Goal: Find specific page/section: Find specific page/section

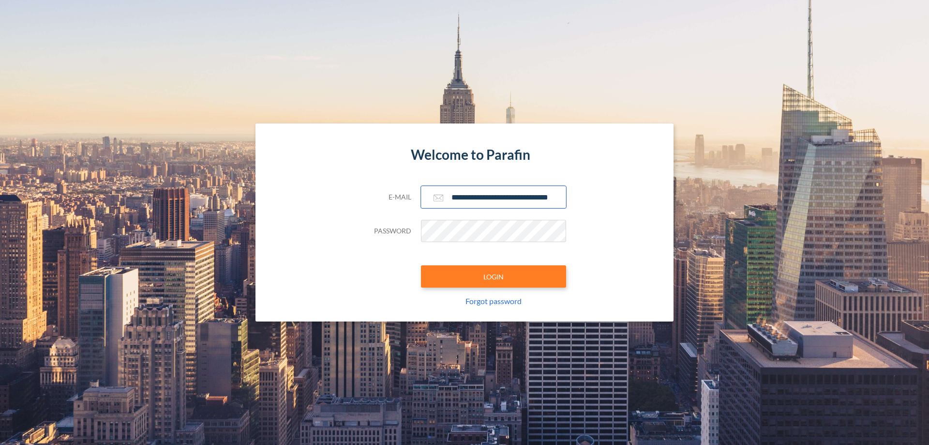
type input "**********"
click at [494, 276] on button "LOGIN" at bounding box center [493, 276] width 145 height 22
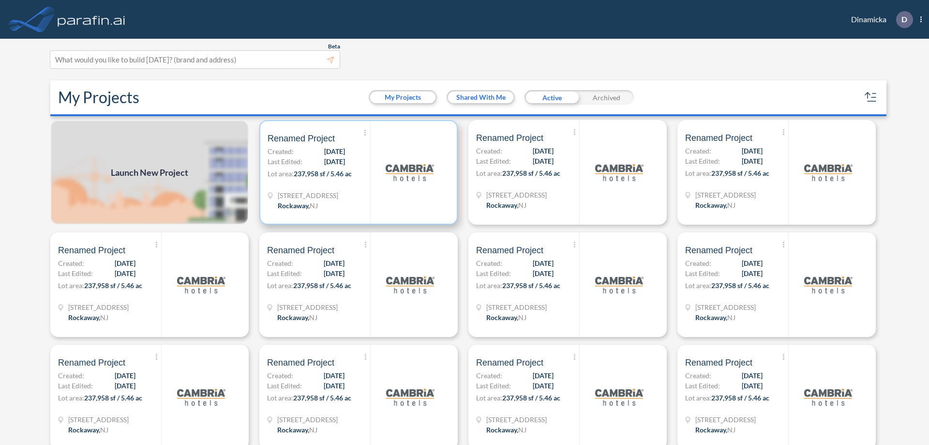
scroll to position [2, 0]
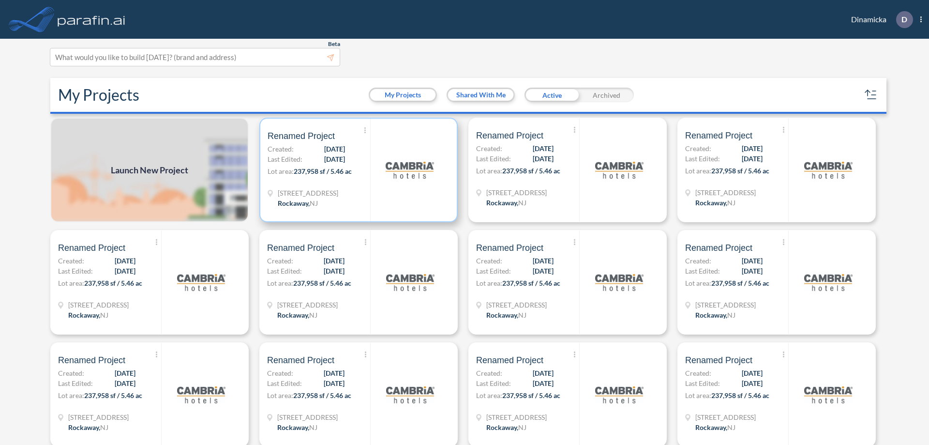
click at [357, 170] on p "Lot area: 237,958 sf / 5.46 ac" at bounding box center [319, 173] width 103 height 14
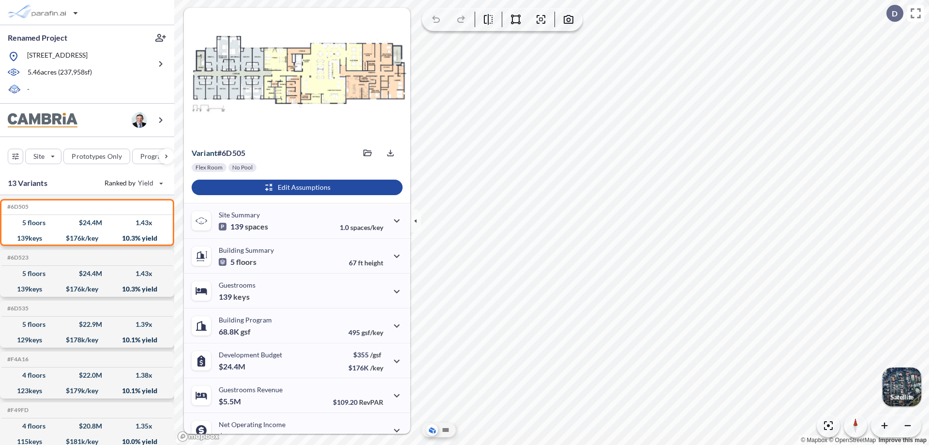
scroll to position [49, 0]
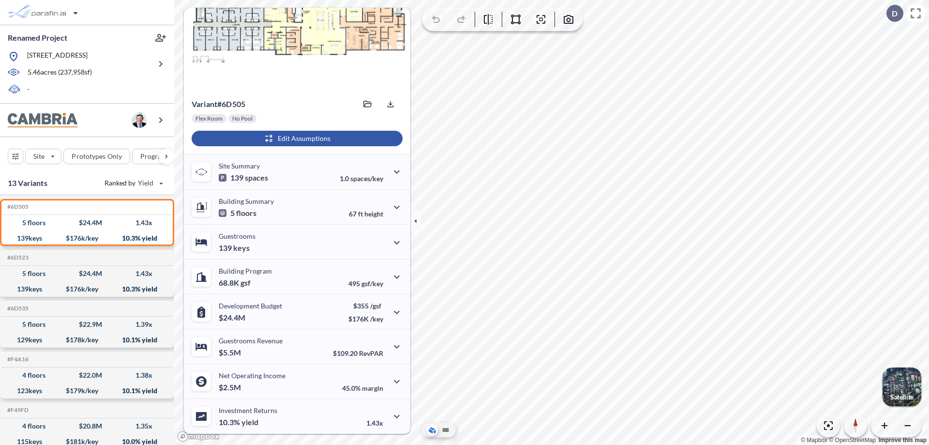
click at [296, 138] on div "button" at bounding box center [297, 138] width 211 height 15
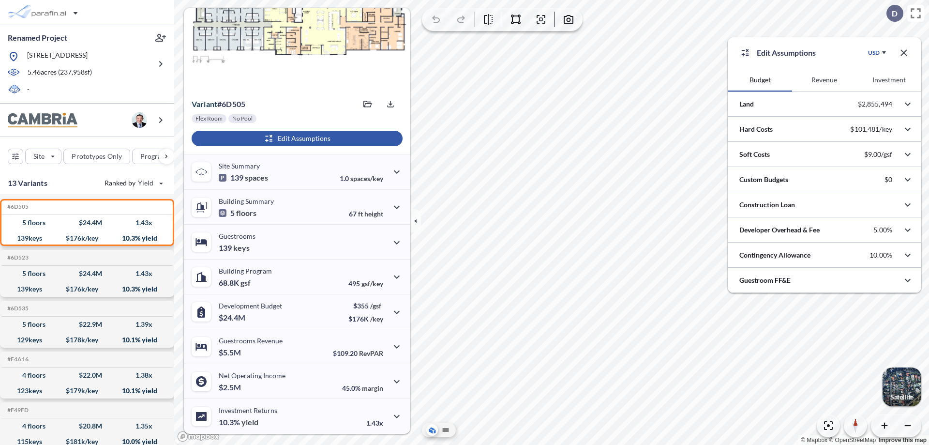
click at [824, 80] on button "Revenue" at bounding box center [824, 79] width 64 height 23
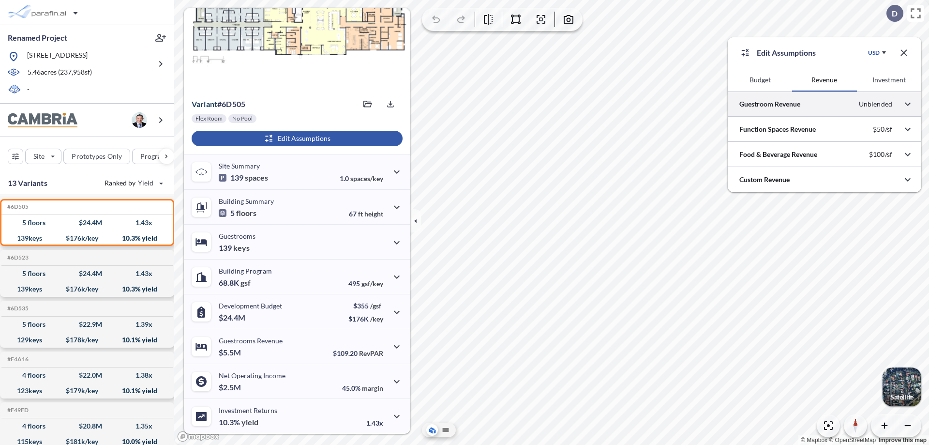
click at [825, 104] on div at bounding box center [825, 103] width 194 height 25
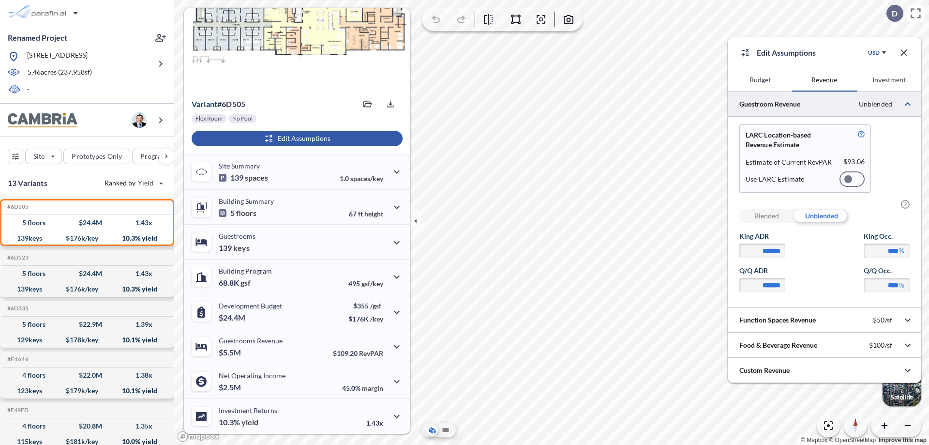
click at [852, 179] on div at bounding box center [852, 178] width 25 height 15
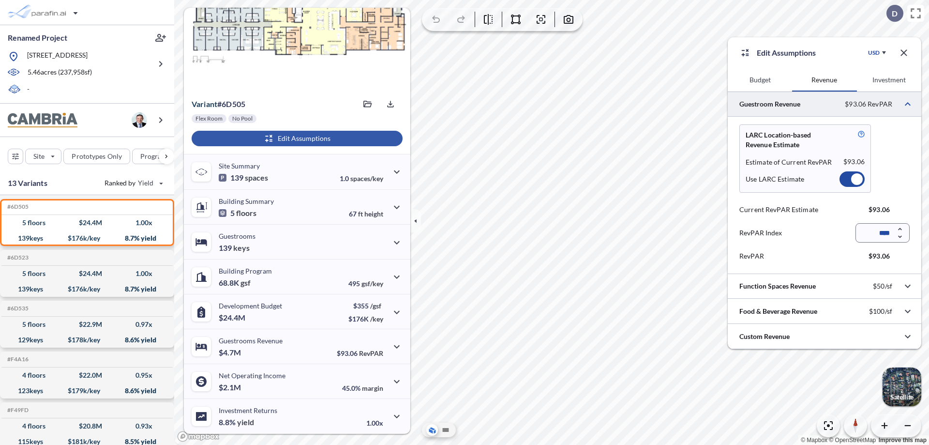
scroll to position [43, 0]
